Goal: Information Seeking & Learning: Learn about a topic

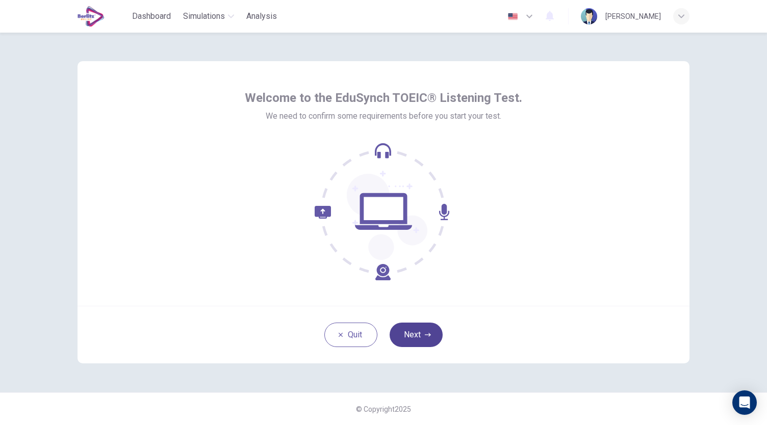
click at [413, 335] on button "Next" at bounding box center [416, 335] width 53 height 24
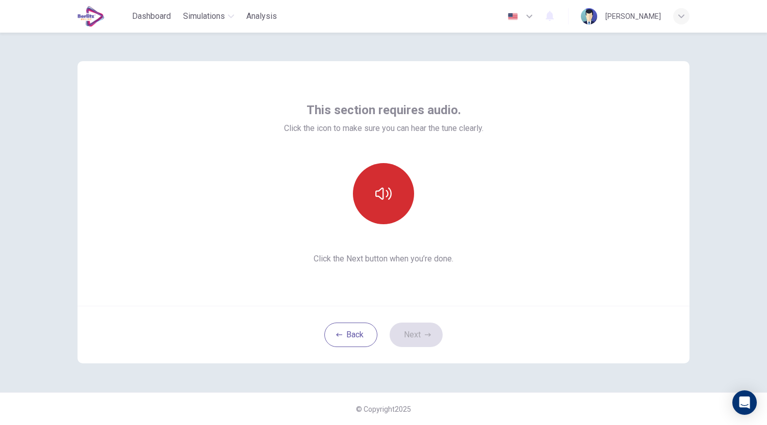
click at [387, 198] on icon "button" at bounding box center [383, 194] width 16 height 16
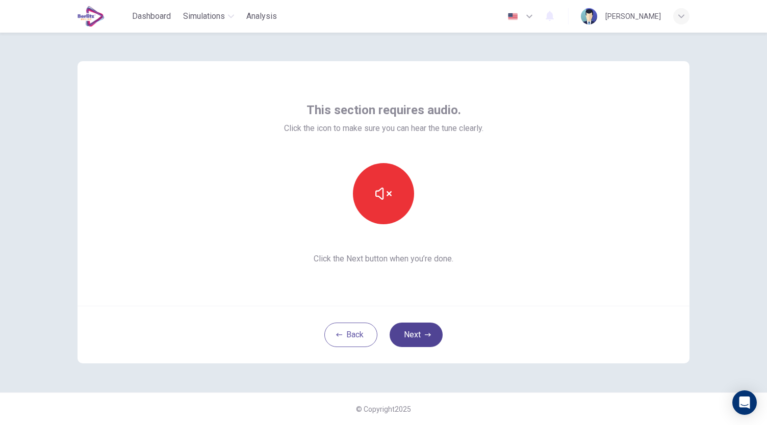
click at [419, 338] on button "Next" at bounding box center [416, 335] width 53 height 24
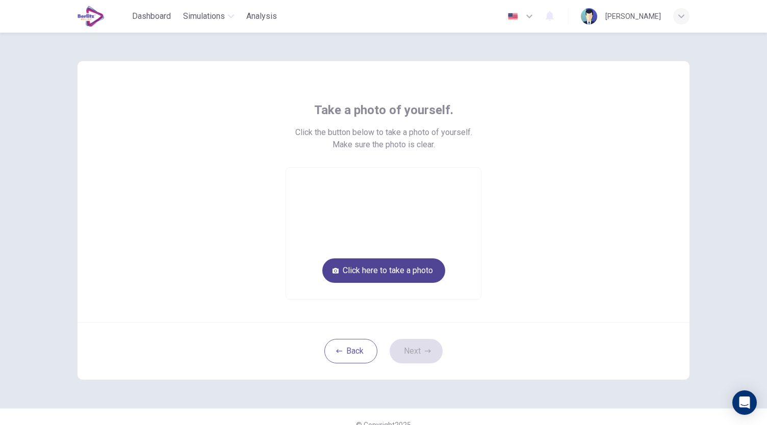
click at [376, 272] on button "Click here to take a photo" at bounding box center [383, 271] width 123 height 24
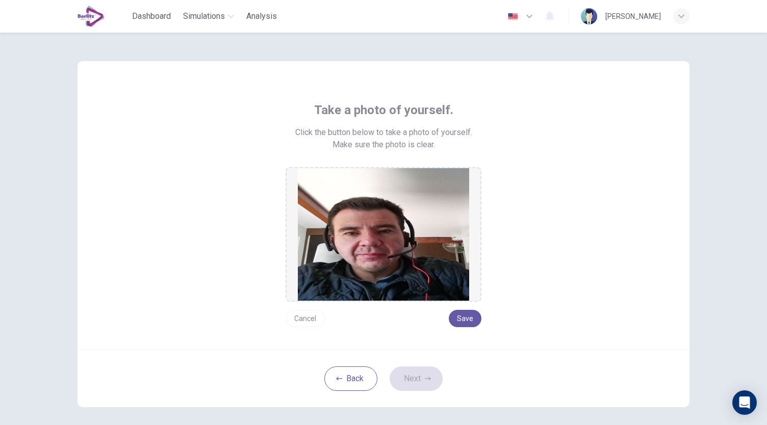
click at [299, 317] on button "Cancel" at bounding box center [305, 318] width 39 height 17
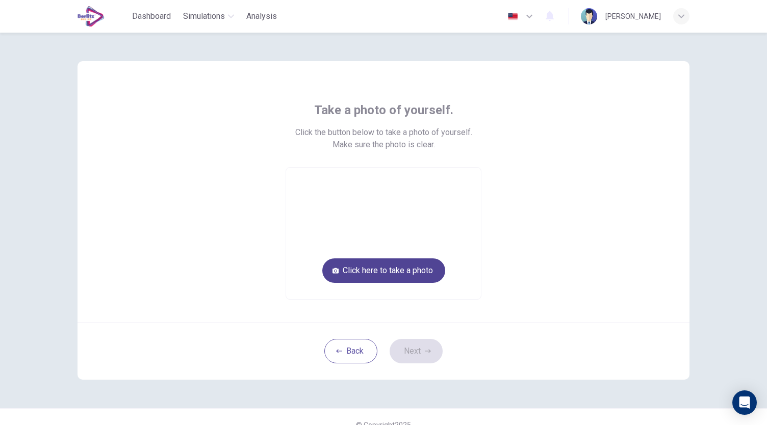
click at [377, 272] on button "Click here to take a photo" at bounding box center [383, 271] width 123 height 24
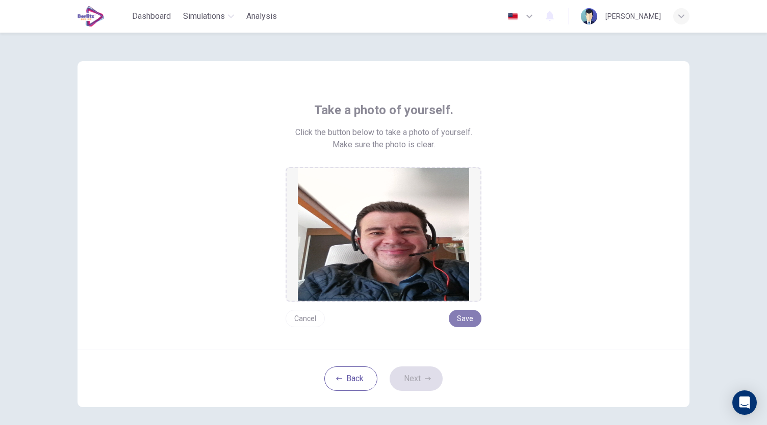
click at [466, 325] on button "Save" at bounding box center [465, 318] width 33 height 17
click at [425, 379] on icon "button" at bounding box center [428, 379] width 6 height 6
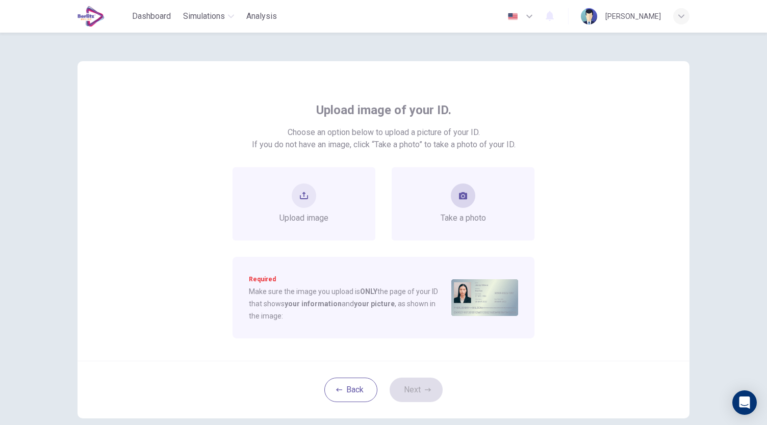
click at [472, 210] on div "Take a photo" at bounding box center [463, 204] width 45 height 41
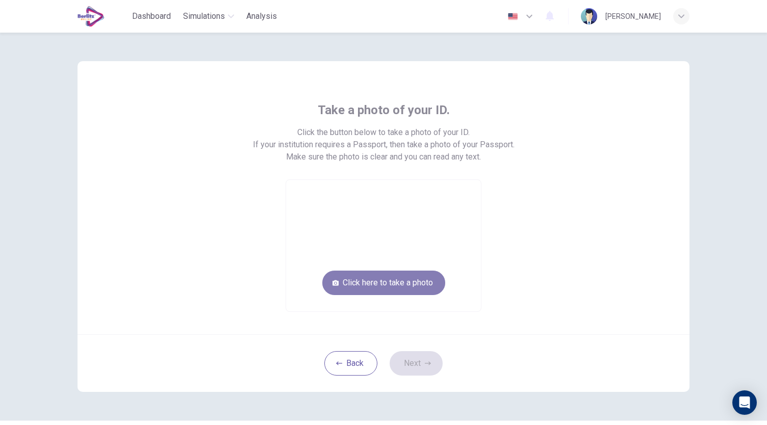
click at [398, 283] on button "Click here to take a photo" at bounding box center [383, 283] width 123 height 24
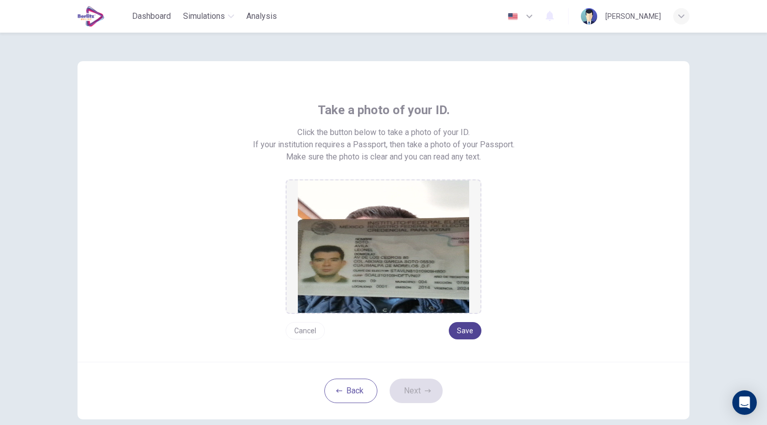
click at [468, 335] on button "Save" at bounding box center [465, 330] width 33 height 17
click at [416, 386] on button "Next" at bounding box center [416, 391] width 53 height 24
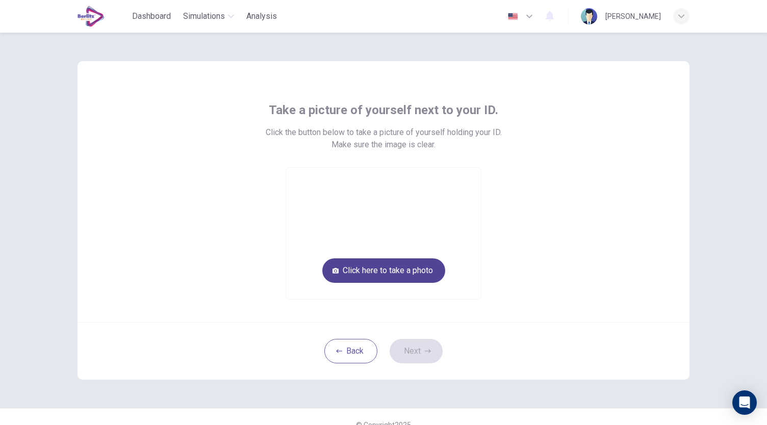
click at [419, 278] on button "Click here to take a photo" at bounding box center [383, 271] width 123 height 24
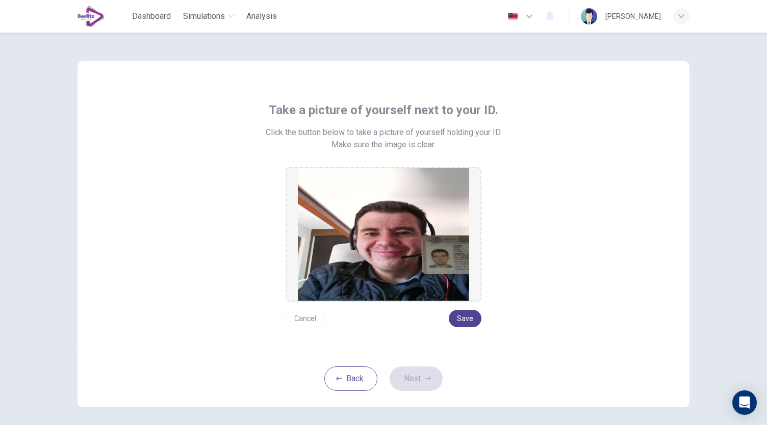
click at [461, 316] on button "Save" at bounding box center [465, 318] width 33 height 17
click at [416, 381] on button "Next" at bounding box center [416, 379] width 53 height 24
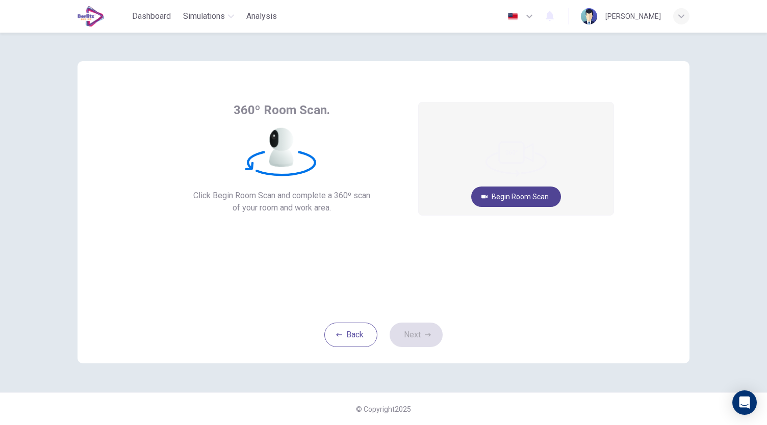
click at [510, 199] on button "Begin Room Scan" at bounding box center [516, 197] width 90 height 20
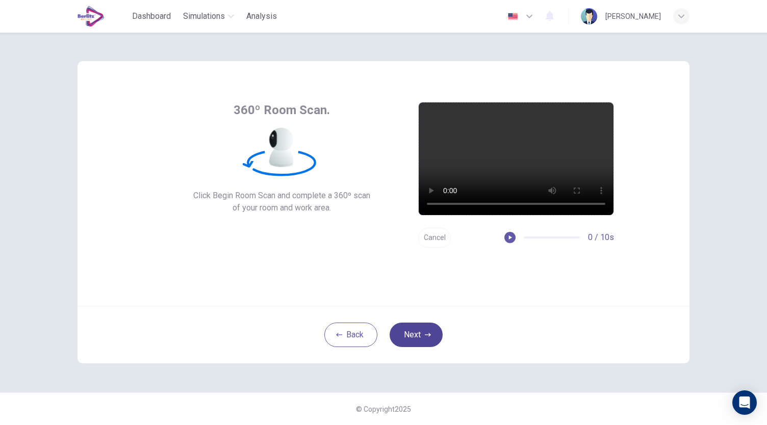
click at [422, 335] on button "Next" at bounding box center [416, 335] width 53 height 24
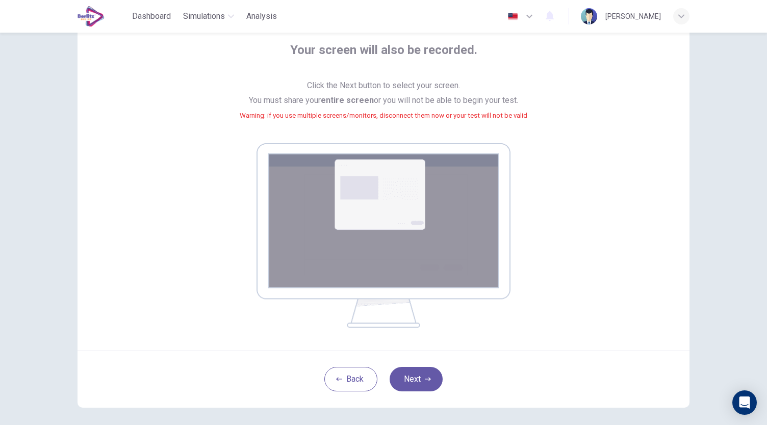
scroll to position [58, 0]
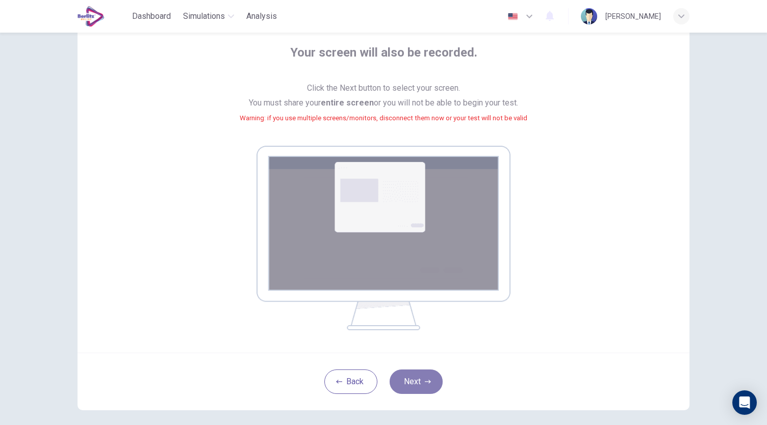
click at [412, 378] on button "Next" at bounding box center [416, 382] width 53 height 24
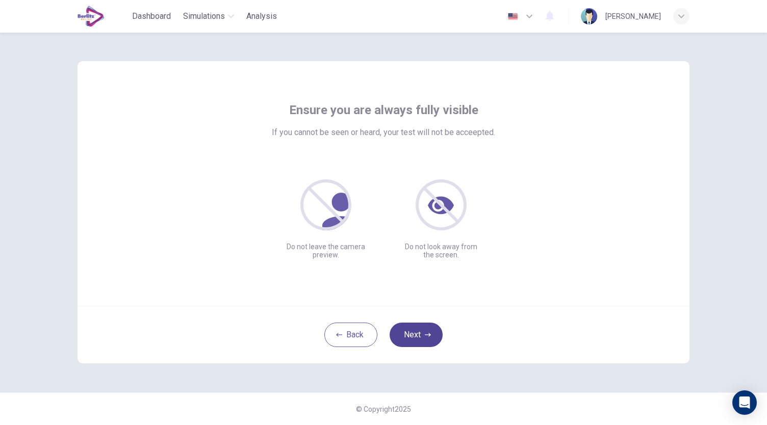
click at [412, 338] on button "Next" at bounding box center [416, 335] width 53 height 24
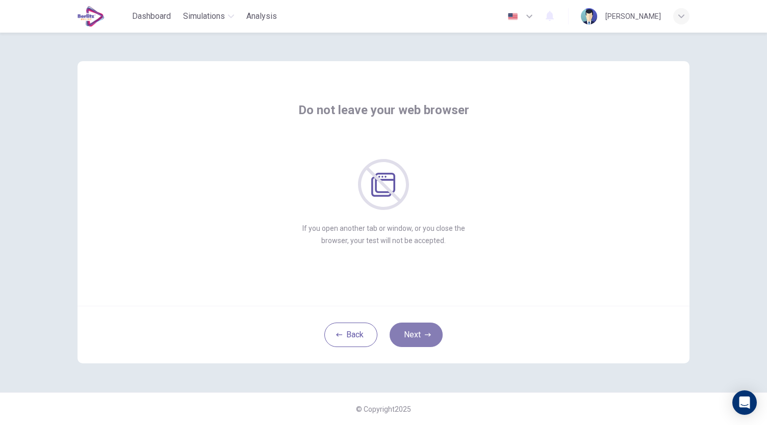
click at [412, 338] on button "Next" at bounding box center [416, 335] width 53 height 24
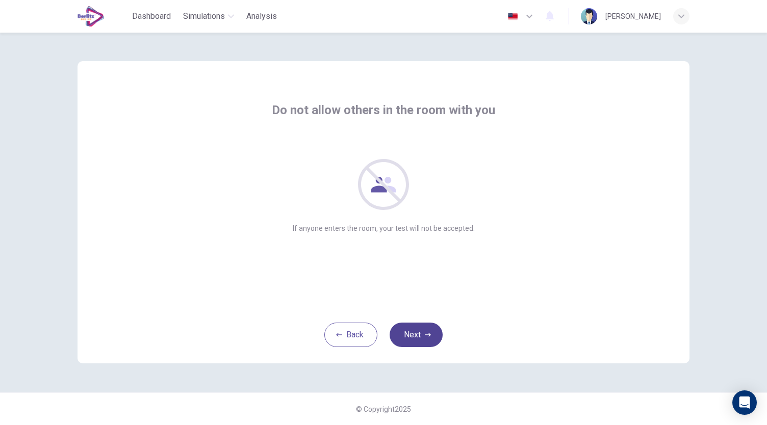
click at [412, 338] on button "Next" at bounding box center [416, 335] width 53 height 24
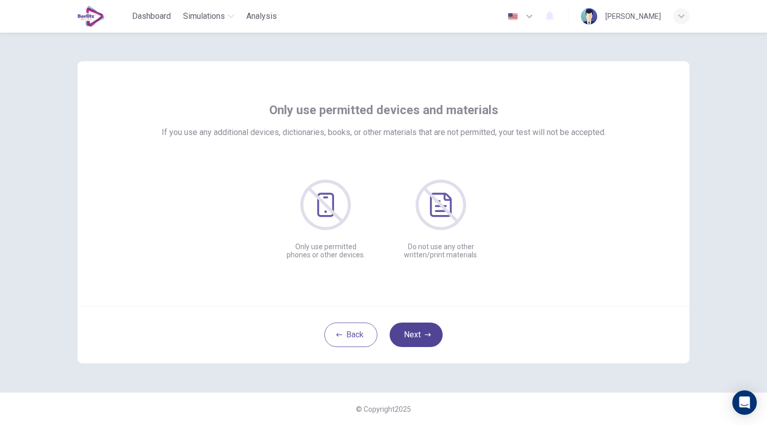
click at [412, 338] on button "Next" at bounding box center [416, 335] width 53 height 24
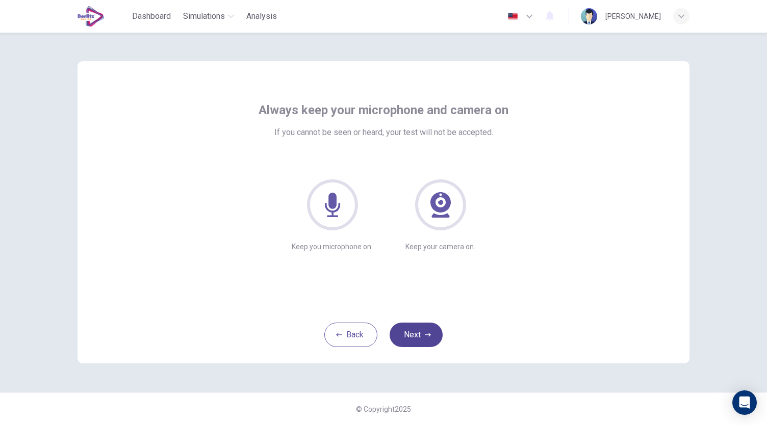
click at [412, 338] on button "Next" at bounding box center [416, 335] width 53 height 24
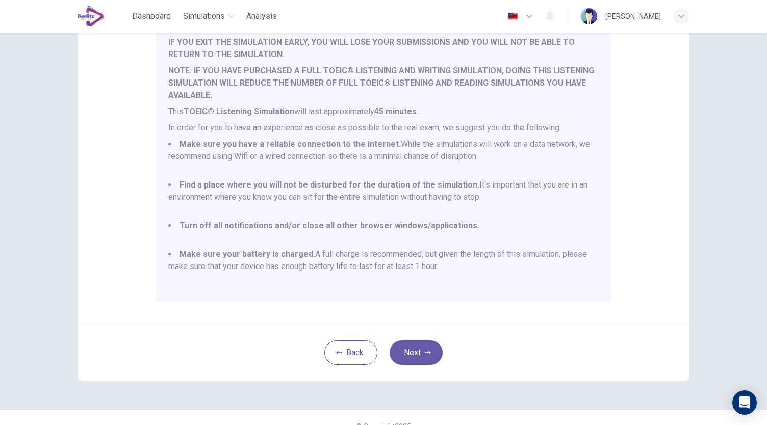
scroll to position [142, 0]
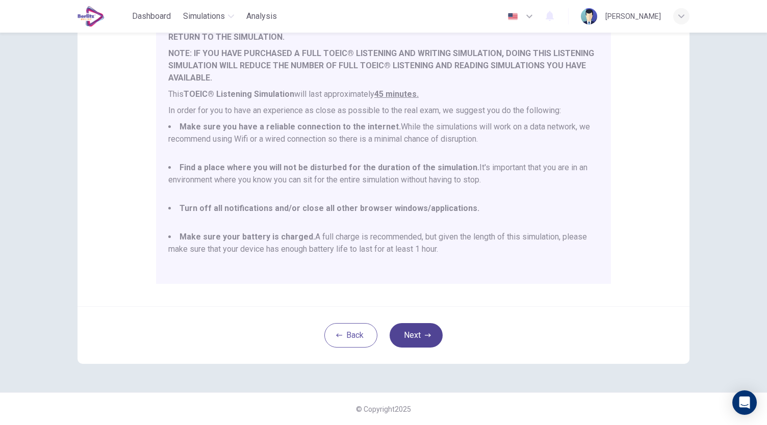
click at [419, 337] on button "Next" at bounding box center [416, 335] width 53 height 24
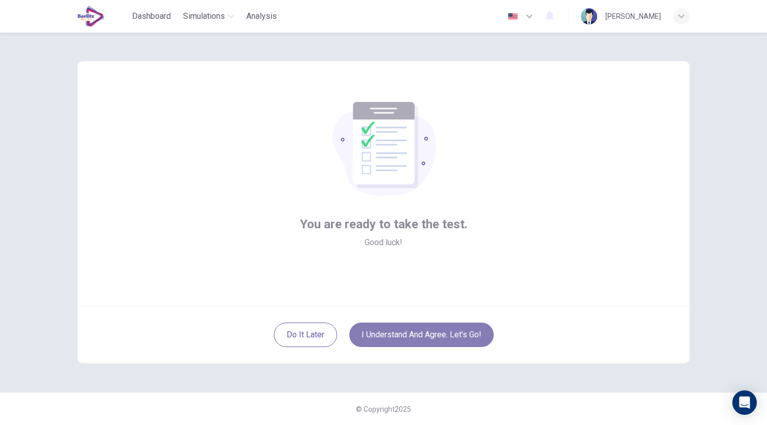
click at [418, 339] on button "I understand and agree. Let’s go!" at bounding box center [421, 335] width 144 height 24
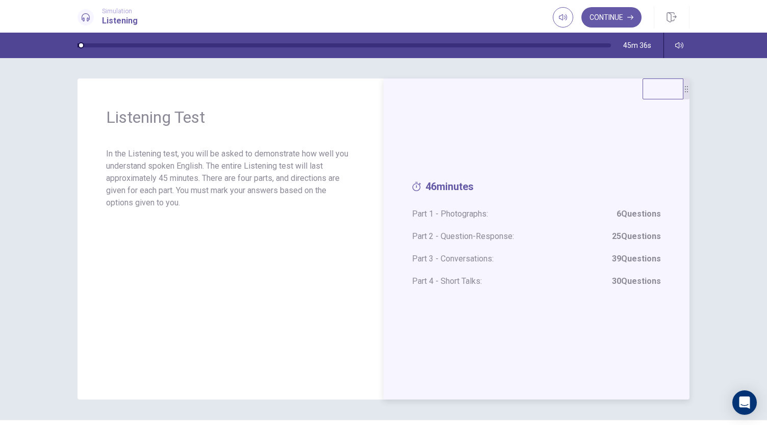
click at [539, 100] on div "46 minutes Part 1 - Photographs: 6 Questions Part 2 - Question-Response: 25 Que…" at bounding box center [537, 239] width 306 height 321
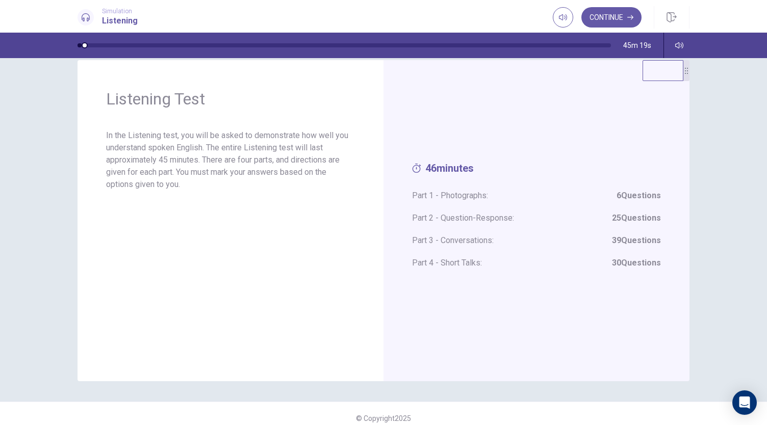
scroll to position [13, 0]
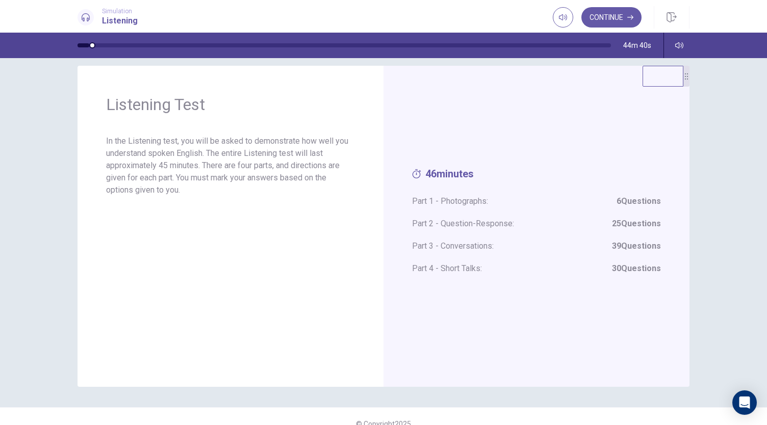
drag, startPoint x: 761, startPoint y: 329, endPoint x: 760, endPoint y: 352, distance: 23.0
click at [760, 352] on div "Listening Test In the Listening test, you will be asked to demonstrate how well…" at bounding box center [383, 241] width 767 height 367
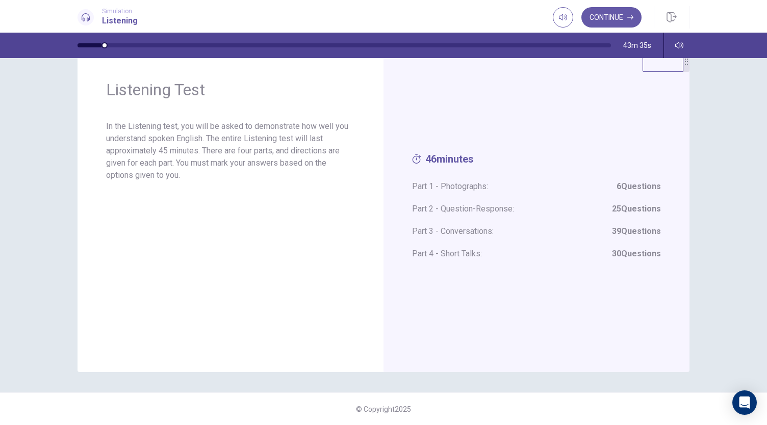
scroll to position [0, 0]
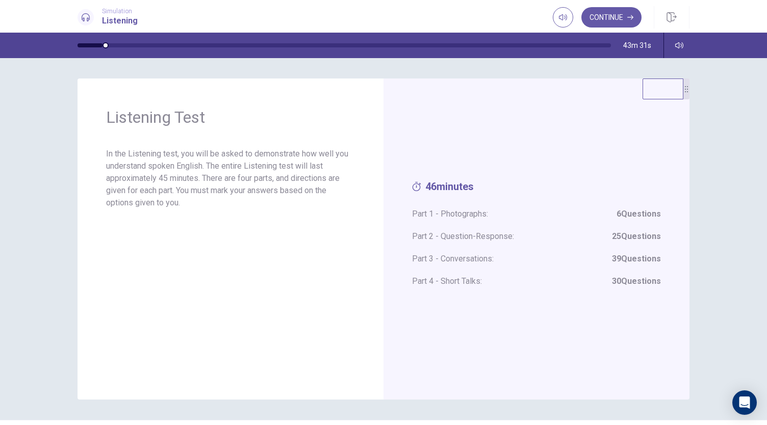
drag, startPoint x: 672, startPoint y: 16, endPoint x: 429, endPoint y: 46, distance: 244.7
click at [672, 16] on icon "button" at bounding box center [672, 17] width 10 height 10
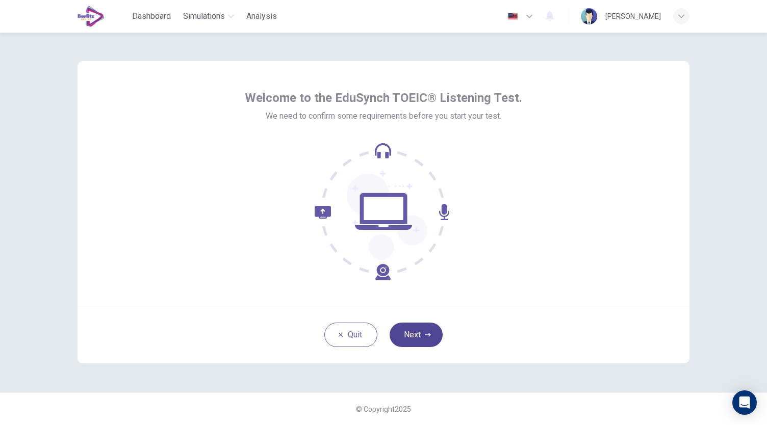
click at [417, 340] on button "Next" at bounding box center [416, 335] width 53 height 24
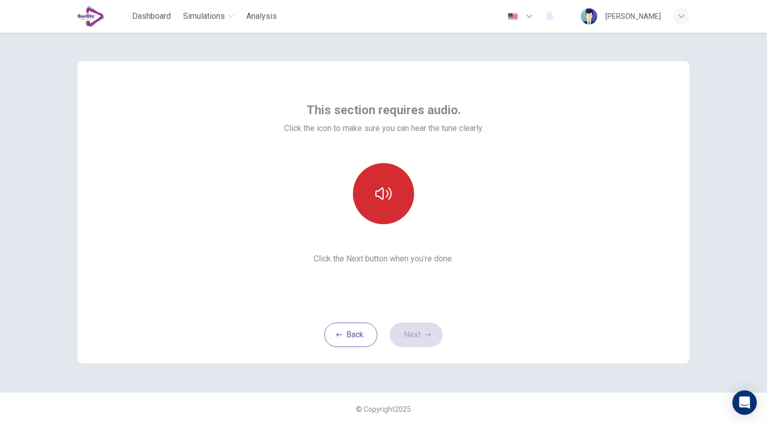
click at [387, 198] on icon "button" at bounding box center [383, 194] width 16 height 16
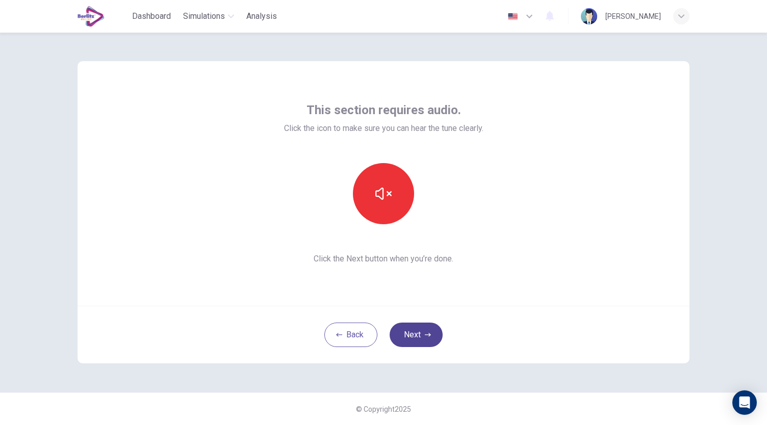
click at [416, 336] on button "Next" at bounding box center [416, 335] width 53 height 24
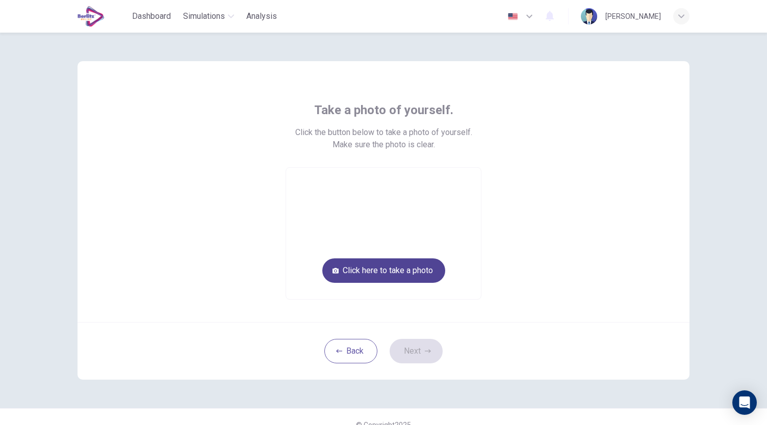
click at [382, 274] on button "Click here to take a photo" at bounding box center [383, 271] width 123 height 24
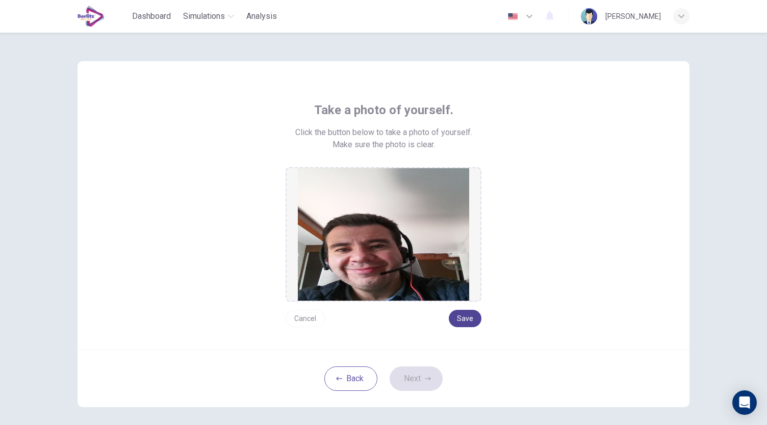
click at [464, 318] on button "Save" at bounding box center [465, 318] width 33 height 17
click at [417, 383] on button "Next" at bounding box center [416, 379] width 53 height 24
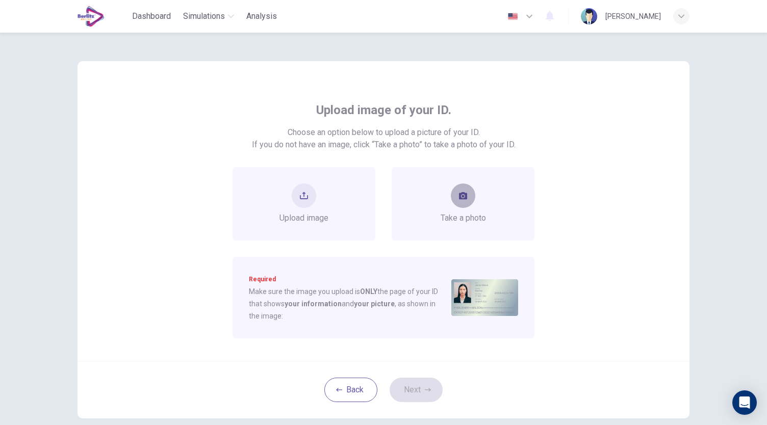
click at [464, 203] on button "take photo" at bounding box center [463, 196] width 24 height 24
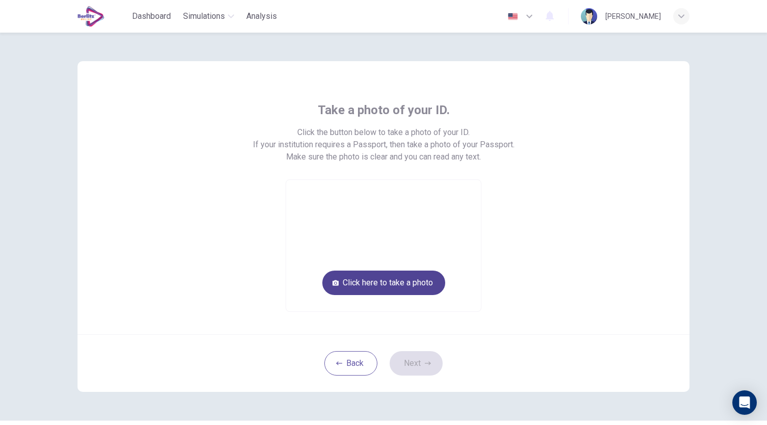
click at [403, 282] on button "Click here to take a photo" at bounding box center [383, 283] width 123 height 24
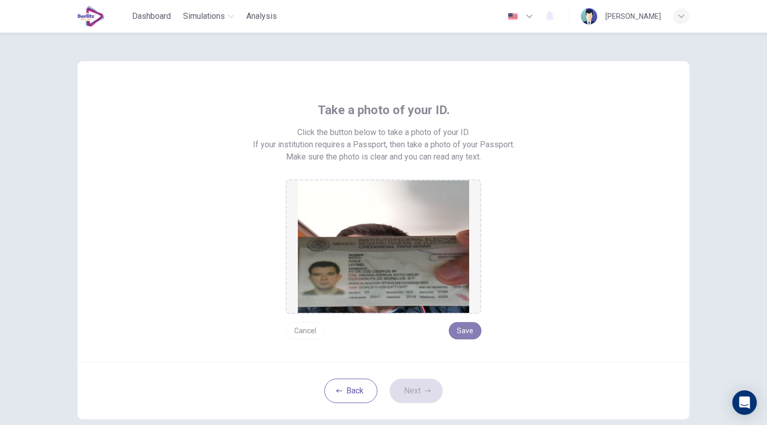
click at [466, 334] on button "Save" at bounding box center [465, 330] width 33 height 17
click at [411, 386] on button "Next" at bounding box center [416, 391] width 53 height 24
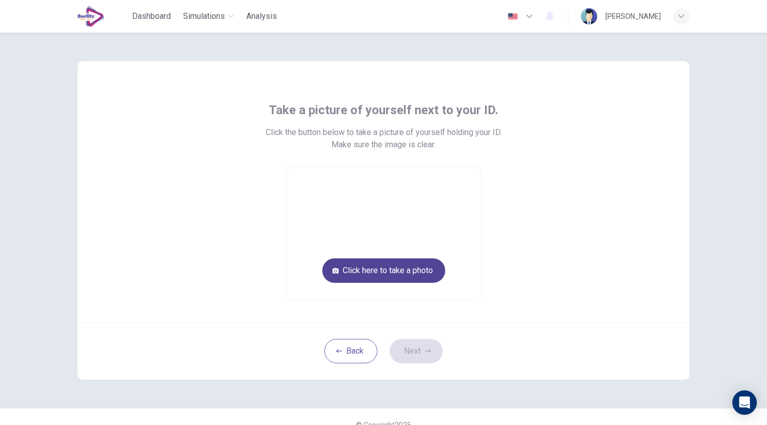
click at [385, 277] on button "Click here to take a photo" at bounding box center [383, 271] width 123 height 24
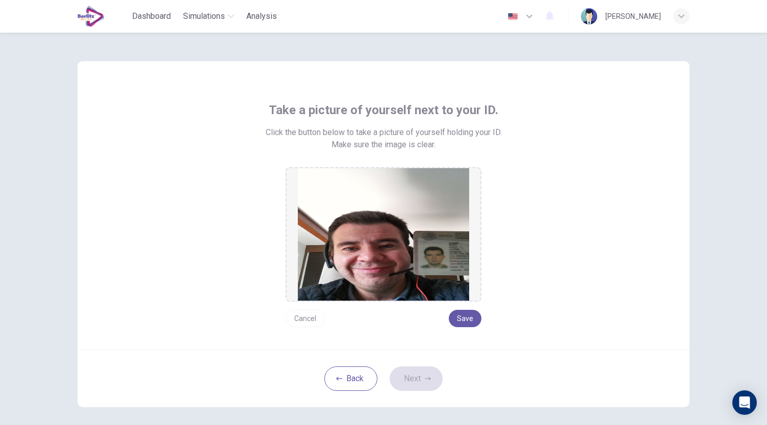
click at [385, 277] on img at bounding box center [383, 234] width 171 height 133
click at [463, 320] on button "Save" at bounding box center [465, 318] width 33 height 17
click at [418, 380] on button "Next" at bounding box center [416, 379] width 53 height 24
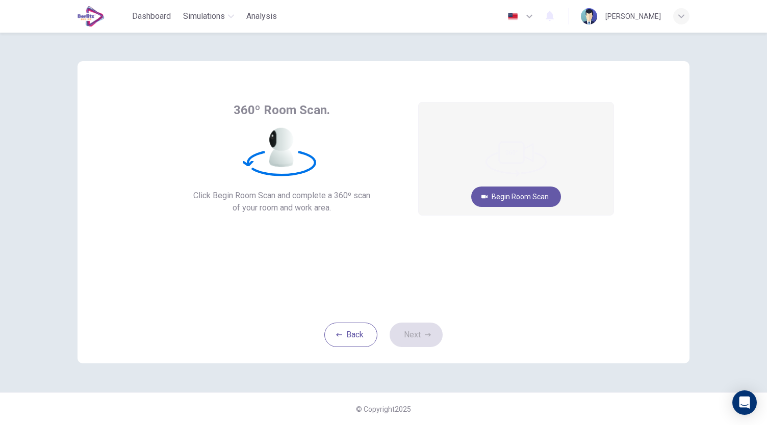
click at [387, 238] on div "360º Room Scan. Click Begin Room Scan and complete a 360º scan of your room and…" at bounding box center [383, 175] width 461 height 146
click at [511, 202] on button "Begin Room Scan" at bounding box center [516, 197] width 90 height 20
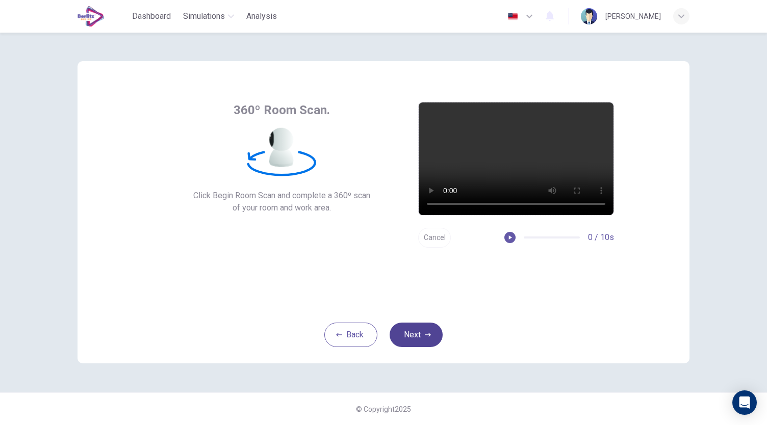
click at [422, 336] on button "Next" at bounding box center [416, 335] width 53 height 24
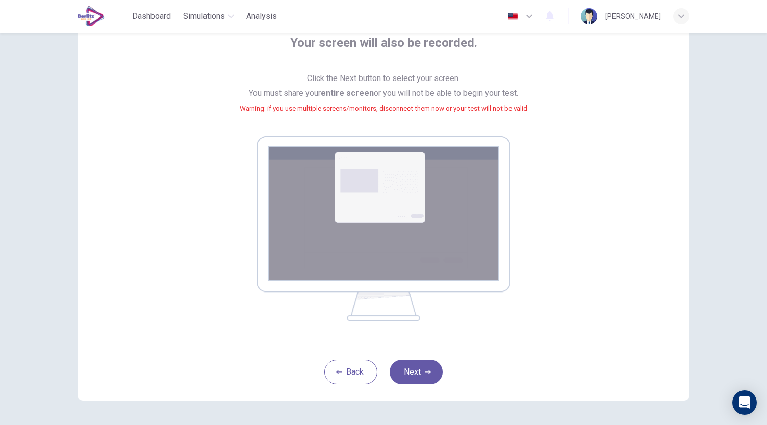
scroll to position [104, 0]
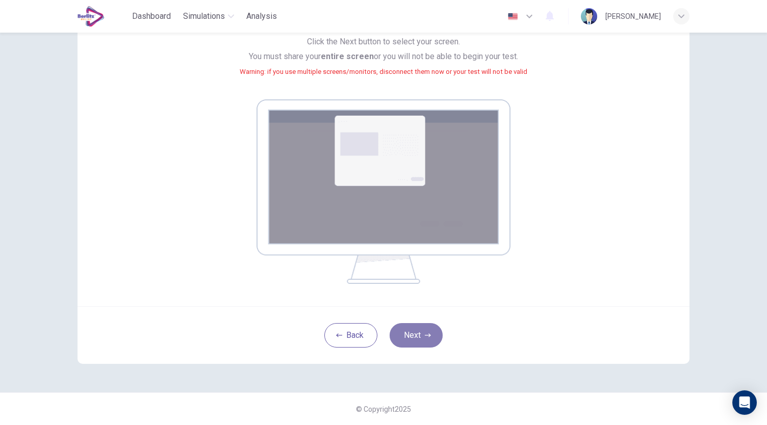
click at [412, 330] on button "Next" at bounding box center [416, 335] width 53 height 24
click at [416, 332] on button "Next" at bounding box center [416, 335] width 53 height 24
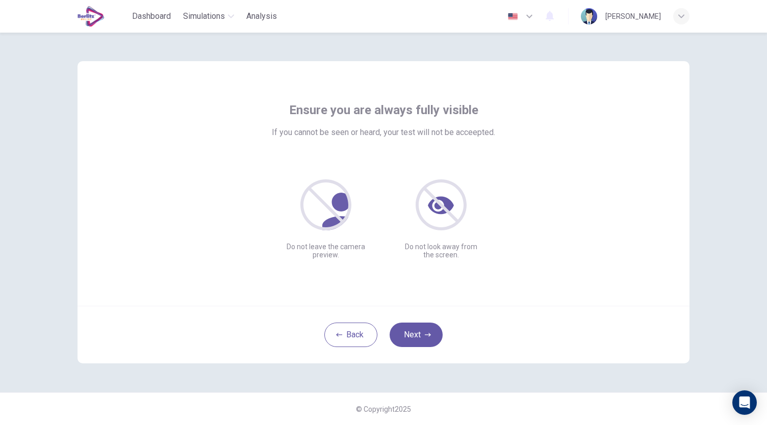
scroll to position [0, 0]
click at [418, 332] on button "Next" at bounding box center [416, 335] width 53 height 24
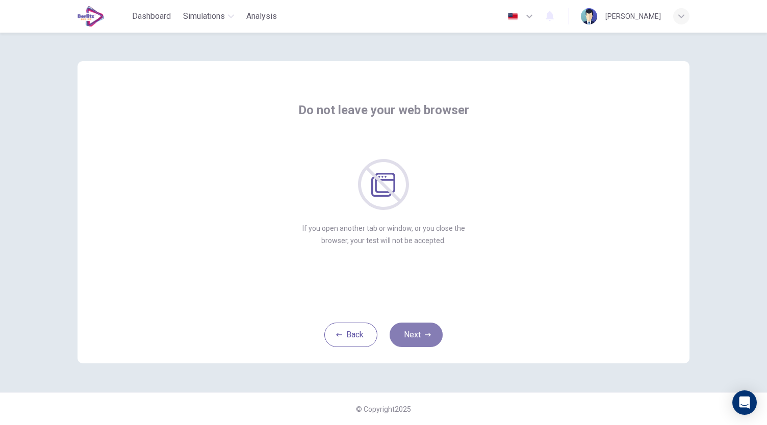
click at [418, 332] on button "Next" at bounding box center [416, 335] width 53 height 24
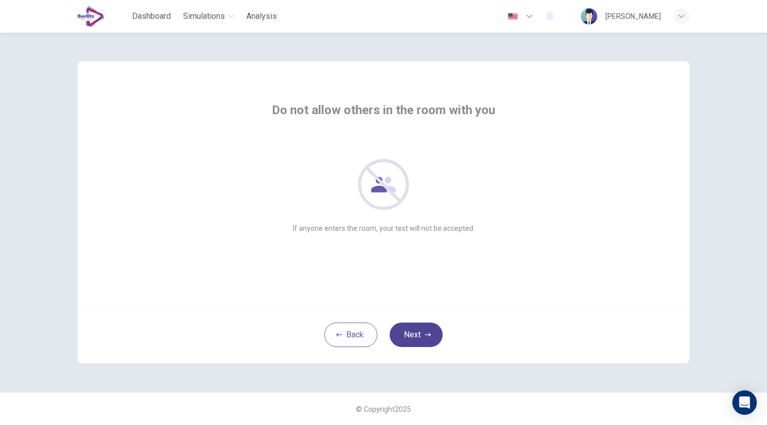
click at [418, 332] on button "Next" at bounding box center [416, 335] width 53 height 24
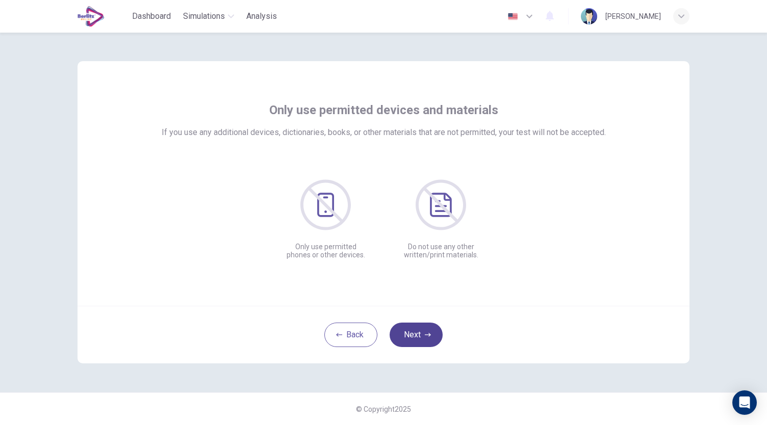
click at [418, 332] on button "Next" at bounding box center [416, 335] width 53 height 24
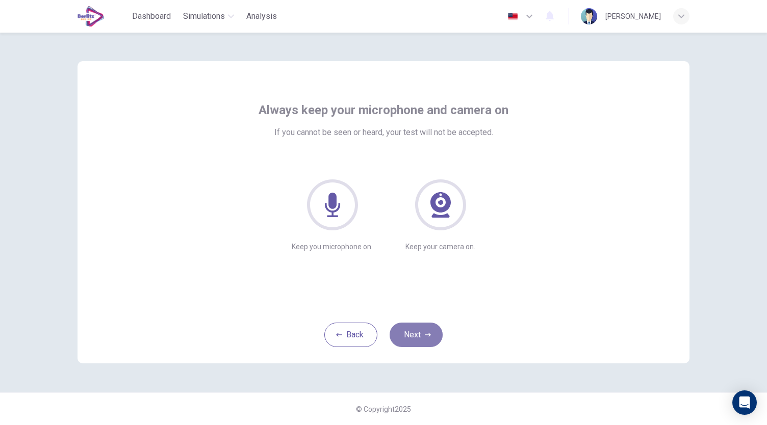
click at [418, 332] on button "Next" at bounding box center [416, 335] width 53 height 24
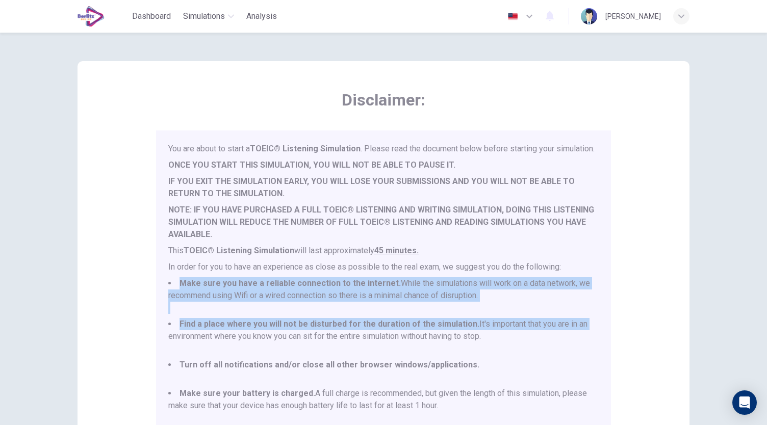
drag, startPoint x: 594, startPoint y: 279, endPoint x: 602, endPoint y: 341, distance: 62.8
click at [602, 341] on div "You are about to start a TOEIC® Listening Simulation . Please read the document…" at bounding box center [383, 278] width 455 height 295
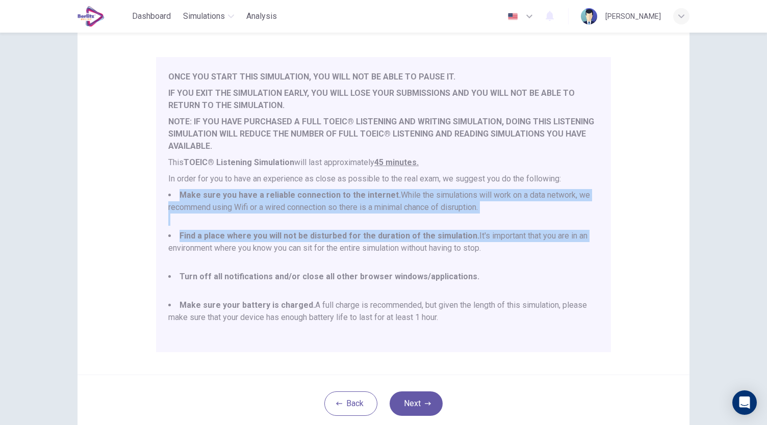
scroll to position [142, 0]
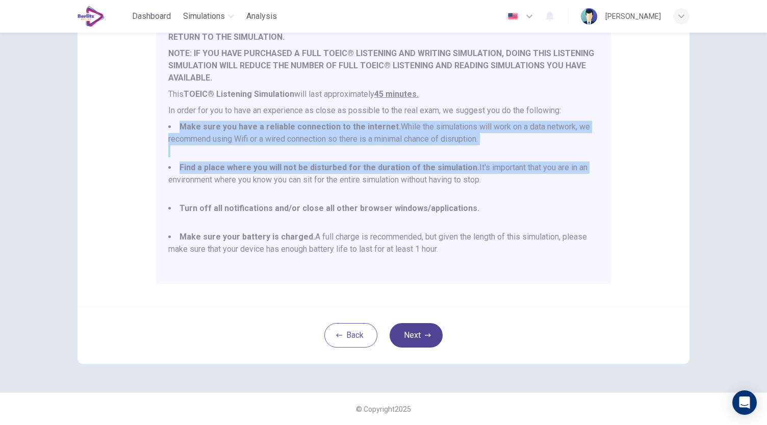
click at [415, 335] on button "Next" at bounding box center [416, 335] width 53 height 24
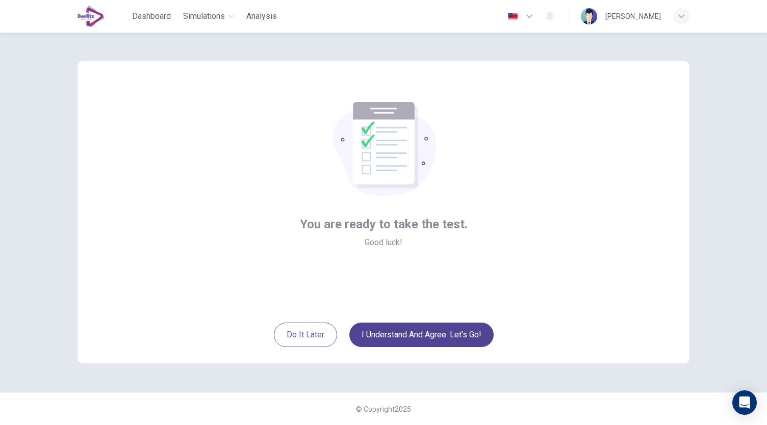
scroll to position [0, 0]
click at [415, 335] on button "I understand and agree. Let’s go!" at bounding box center [421, 335] width 144 height 24
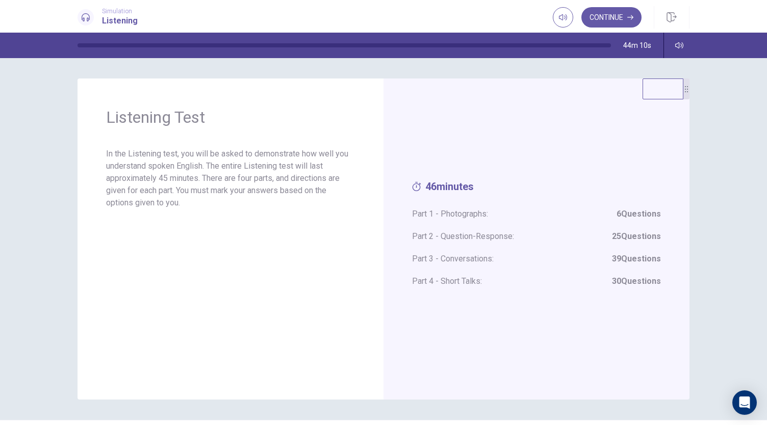
click at [668, 89] on video at bounding box center [663, 89] width 41 height 21
click at [686, 97] on div at bounding box center [686, 89] width 6 height 21
click at [532, 131] on div "46 minutes Part 1 - Photographs: 6 Questions Part 2 - Question-Response: 25 Que…" at bounding box center [537, 239] width 306 height 321
click at [445, 188] on span "46 minutes" at bounding box center [536, 189] width 249 height 17
click at [594, 261] on span "Part 3 - Conversations: 39 Questions" at bounding box center [536, 259] width 249 height 12
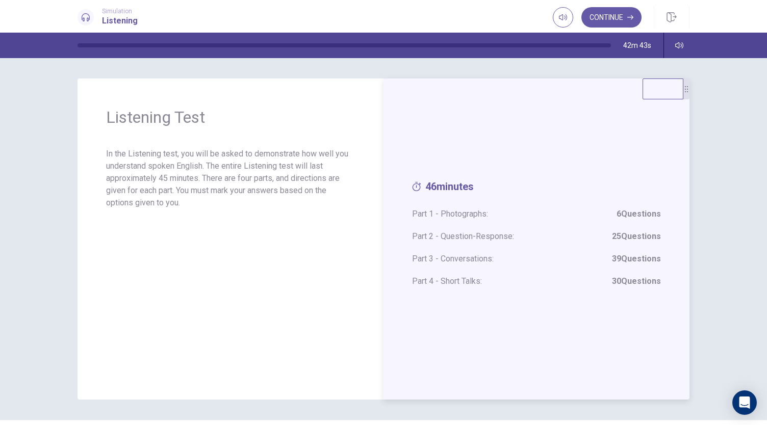
click at [474, 238] on span "Part 2 - Question-Response: 25 Questions" at bounding box center [536, 237] width 249 height 12
click at [192, 100] on div "Listening Test In the Listening test, you will be asked to demonstrate how well…" at bounding box center [231, 239] width 306 height 321
click at [475, 256] on span "Part 3 - Conversations: 39 Questions" at bounding box center [536, 259] width 249 height 12
click at [417, 176] on div "46 minutes Part 1 - Photographs: 6 Questions Part 2 - Question-Response: 25 Que…" at bounding box center [537, 239] width 306 height 321
click at [403, 142] on div "46 minutes Part 1 - Photographs: 6 Questions Part 2 - Question-Response: 25 Que…" at bounding box center [537, 239] width 306 height 321
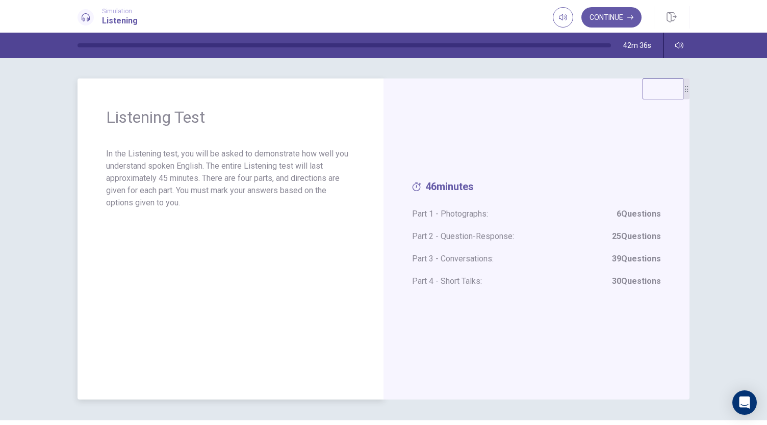
click at [284, 144] on div "Listening Test In the Listening test, you will be asked to demonstrate how well…" at bounding box center [231, 239] width 306 height 321
click at [478, 229] on div "46 minutes Part 1 - Photographs: 6 Questions Part 2 - Question-Response: 25 Que…" at bounding box center [536, 239] width 249 height 117
click at [509, 319] on div "46 minutes Part 1 - Photographs: 6 Questions Part 2 - Question-Response: 25 Que…" at bounding box center [537, 239] width 306 height 321
click at [443, 133] on div "46 minutes Part 1 - Photographs: 6 Questions Part 2 - Question-Response: 25 Que…" at bounding box center [537, 239] width 306 height 321
click at [448, 193] on span "46 minutes" at bounding box center [536, 189] width 249 height 17
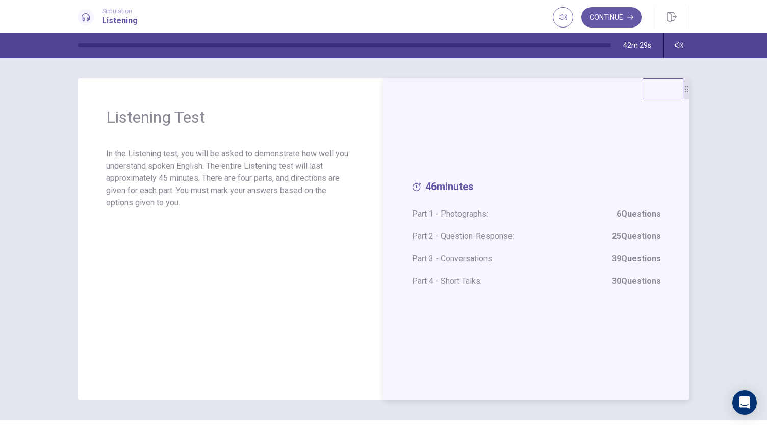
click at [446, 212] on span "Part 1 - Photographs: 6 Questions" at bounding box center [536, 214] width 249 height 12
click at [457, 249] on div "46 minutes Part 1 - Photographs: 6 Questions Part 2 - Question-Response: 25 Que…" at bounding box center [536, 239] width 249 height 117
click at [471, 250] on div "46 minutes Part 1 - Photographs: 6 Questions Part 2 - Question-Response: 25 Que…" at bounding box center [536, 239] width 249 height 117
click at [478, 297] on div "46 minutes Part 1 - Photographs: 6 Questions Part 2 - Question-Response: 25 Que…" at bounding box center [536, 239] width 249 height 117
click at [498, 114] on div "46 minutes Part 1 - Photographs: 6 Questions Part 2 - Question-Response: 25 Que…" at bounding box center [537, 239] width 306 height 321
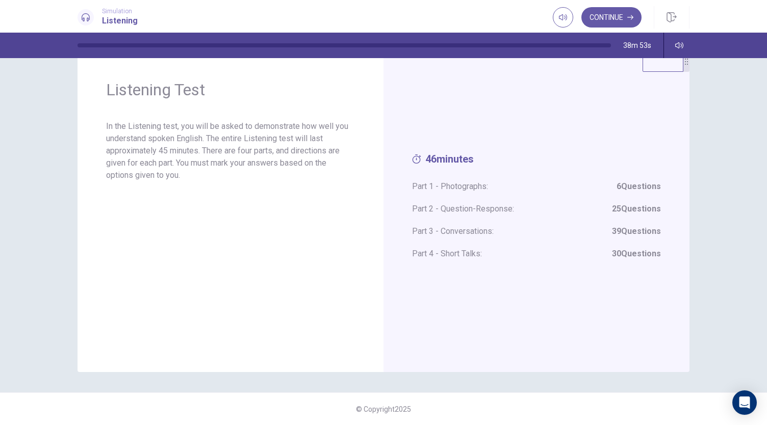
scroll to position [28, 0]
drag, startPoint x: 761, startPoint y: 163, endPoint x: 752, endPoint y: 69, distance: 93.8
click at [615, 20] on button "Continue" at bounding box center [611, 17] width 60 height 20
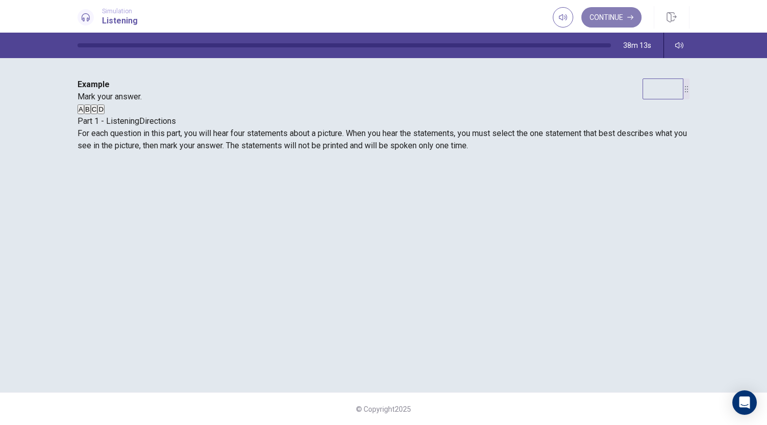
click at [599, 18] on button "Continue" at bounding box center [611, 17] width 60 height 20
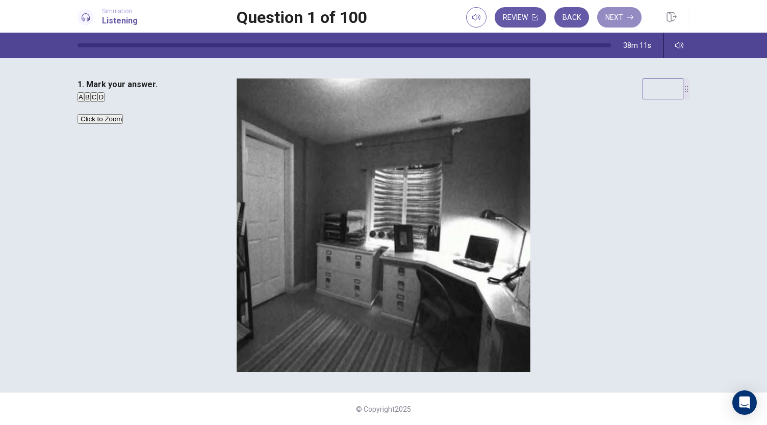
click at [599, 18] on button "Next" at bounding box center [619, 17] width 44 height 20
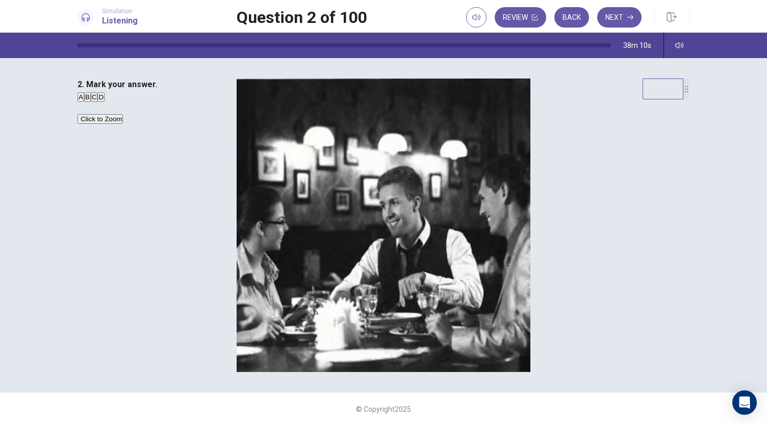
click at [599, 18] on button "Next" at bounding box center [619, 17] width 44 height 20
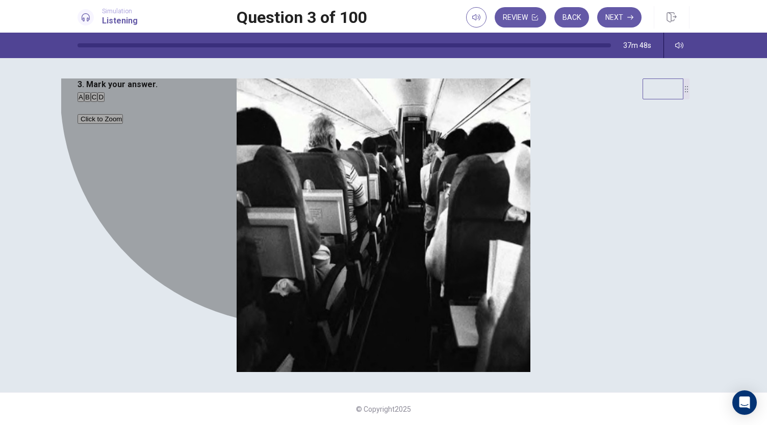
click at [84, 102] on button "A" at bounding box center [81, 97] width 7 height 10
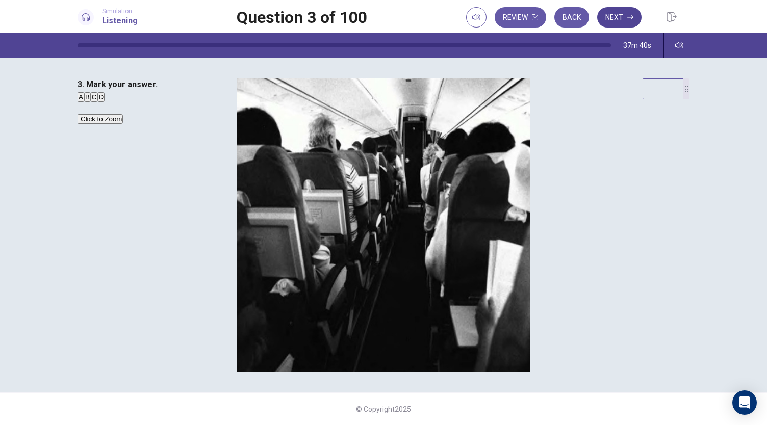
click at [618, 20] on button "Next" at bounding box center [619, 17] width 44 height 20
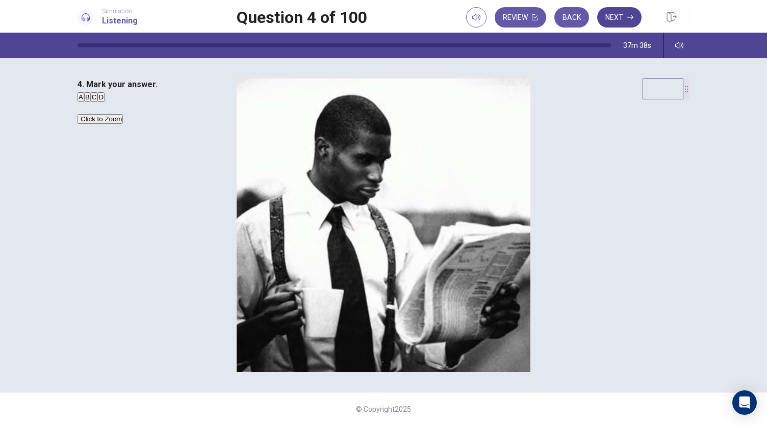
click at [618, 20] on button "Next" at bounding box center [619, 17] width 44 height 20
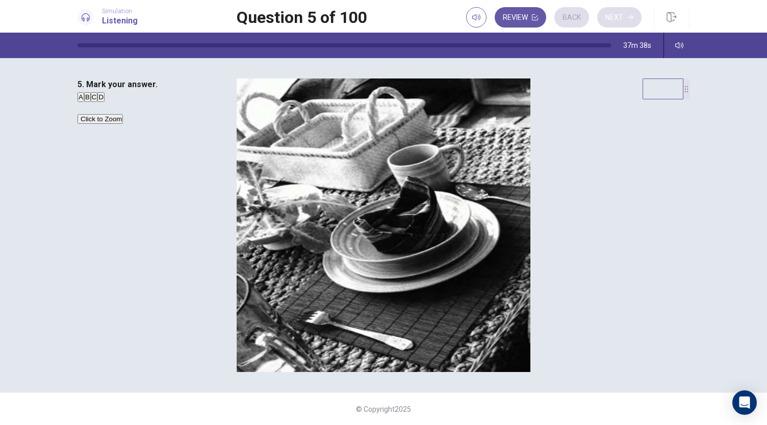
click at [618, 20] on div "Review Back Next" at bounding box center [553, 17] width 175 height 20
click at [618, 20] on button "Next" at bounding box center [619, 17] width 44 height 20
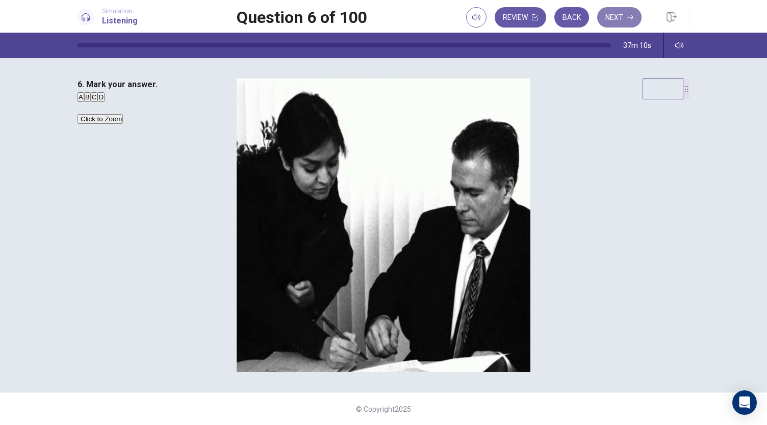
click at [616, 16] on button "Next" at bounding box center [619, 17] width 44 height 20
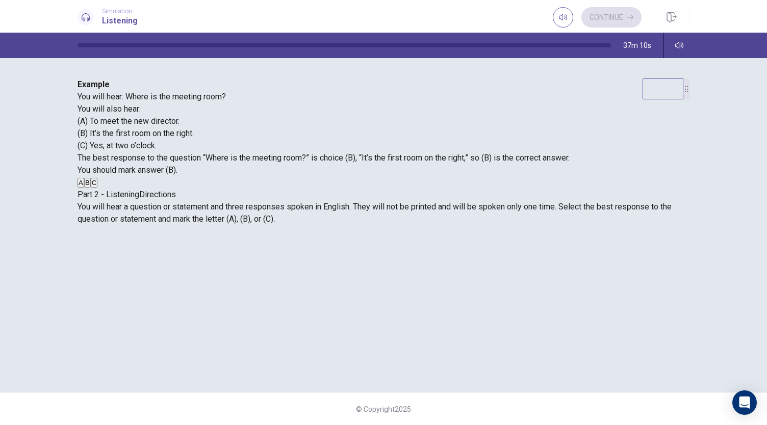
click at [616, 16] on div "Continue" at bounding box center [597, 17] width 89 height 20
click at [603, 17] on button "Continue" at bounding box center [611, 17] width 60 height 20
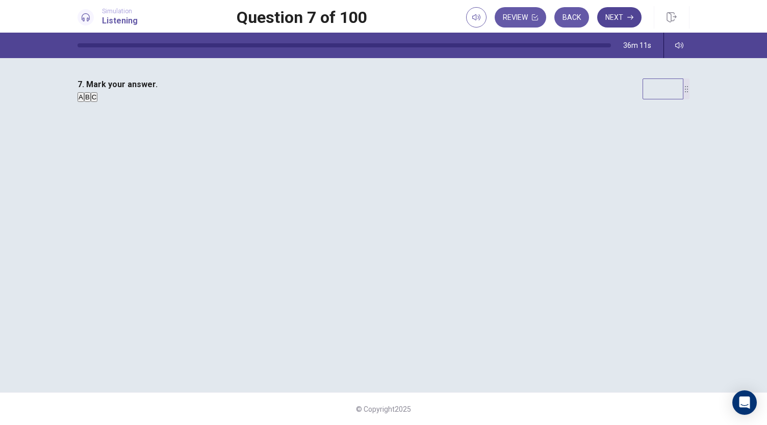
click at [618, 18] on button "Next" at bounding box center [619, 17] width 44 height 20
click at [520, 19] on button "Review" at bounding box center [521, 17] width 52 height 20
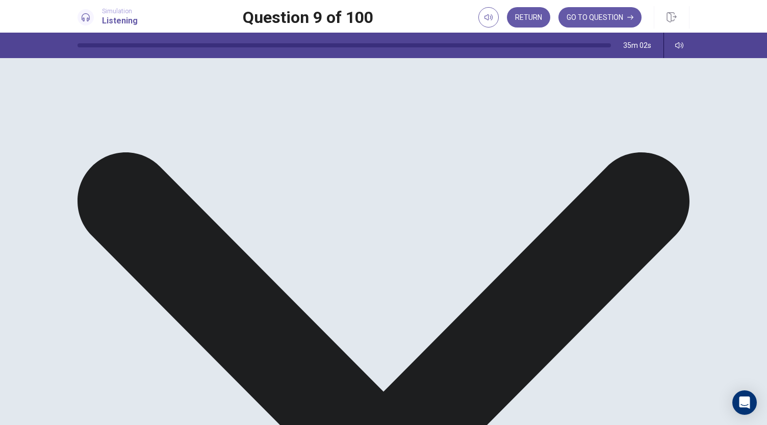
scroll to position [0, 0]
click at [601, 21] on button "GO TO QUESTION" at bounding box center [600, 17] width 83 height 20
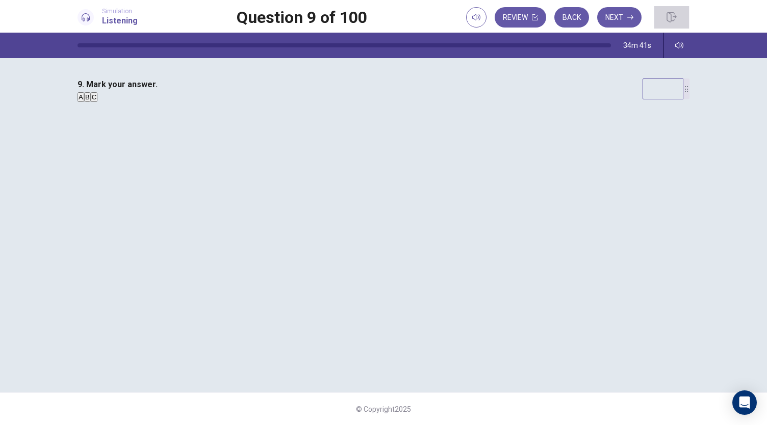
click at [672, 18] on icon "button" at bounding box center [672, 17] width 10 height 10
